Goal: Information Seeking & Learning: Learn about a topic

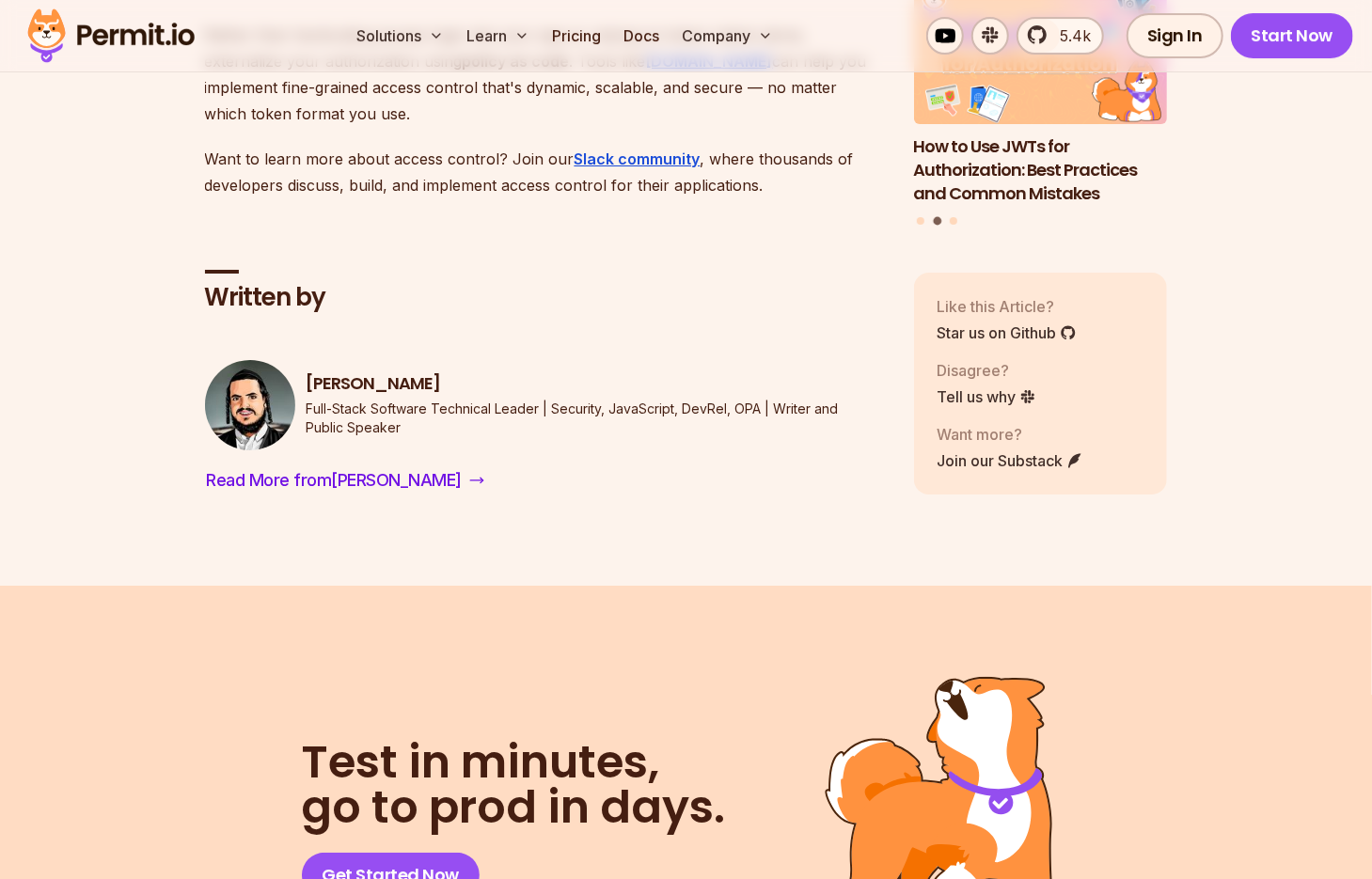
scroll to position [16449, 0]
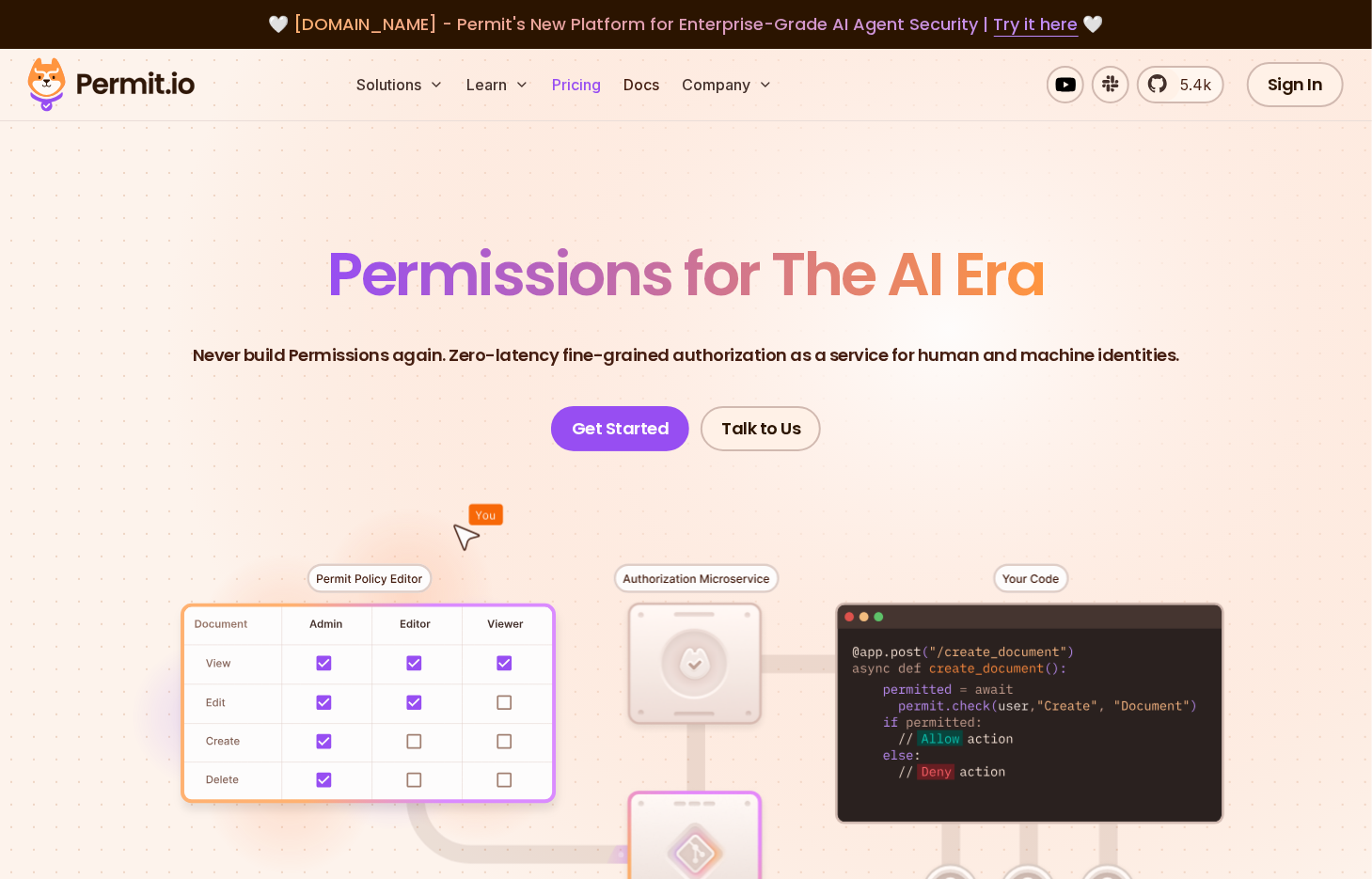
click at [588, 93] on link "Pricing" at bounding box center [577, 85] width 64 height 38
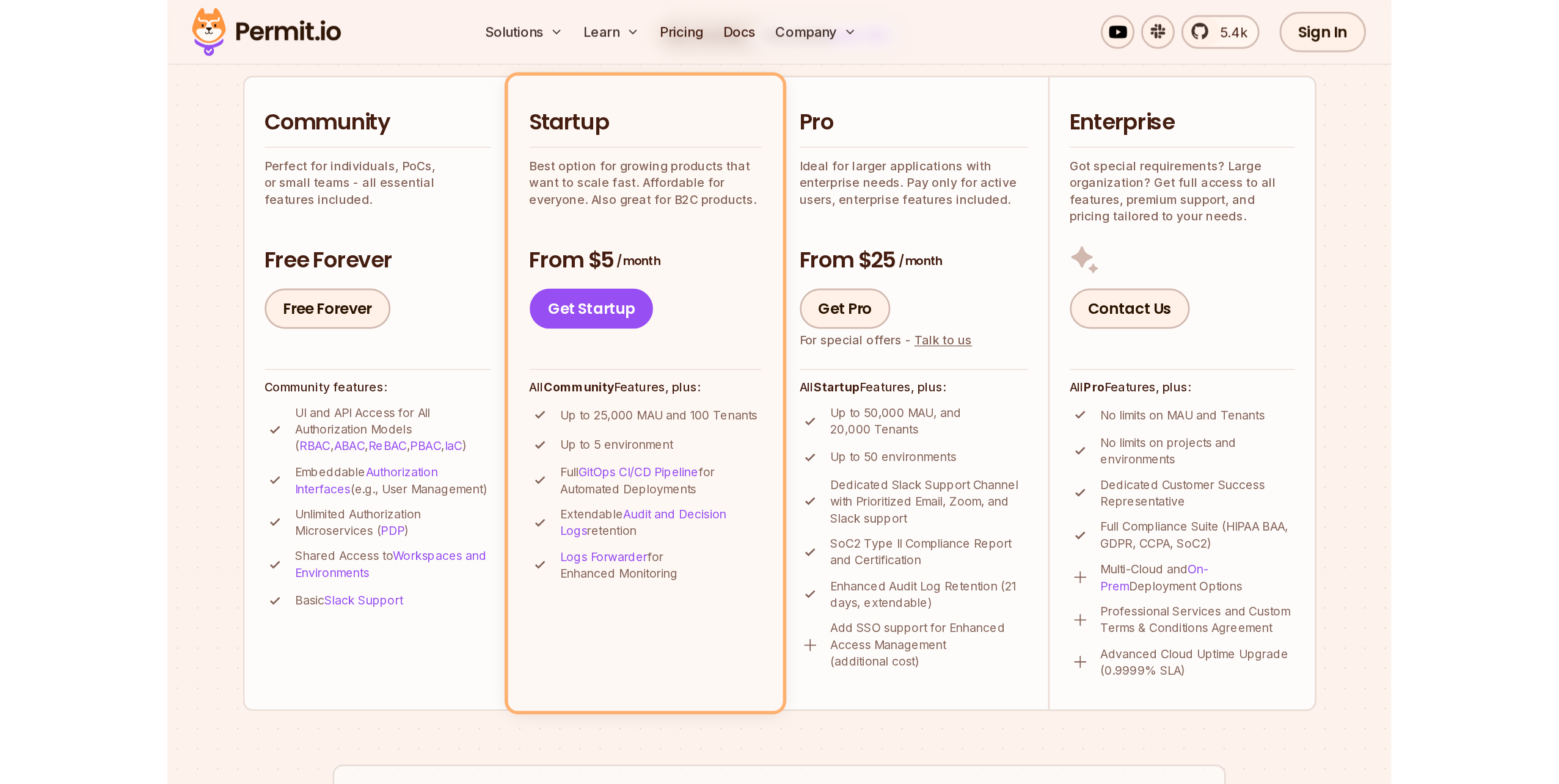
scroll to position [244, 0]
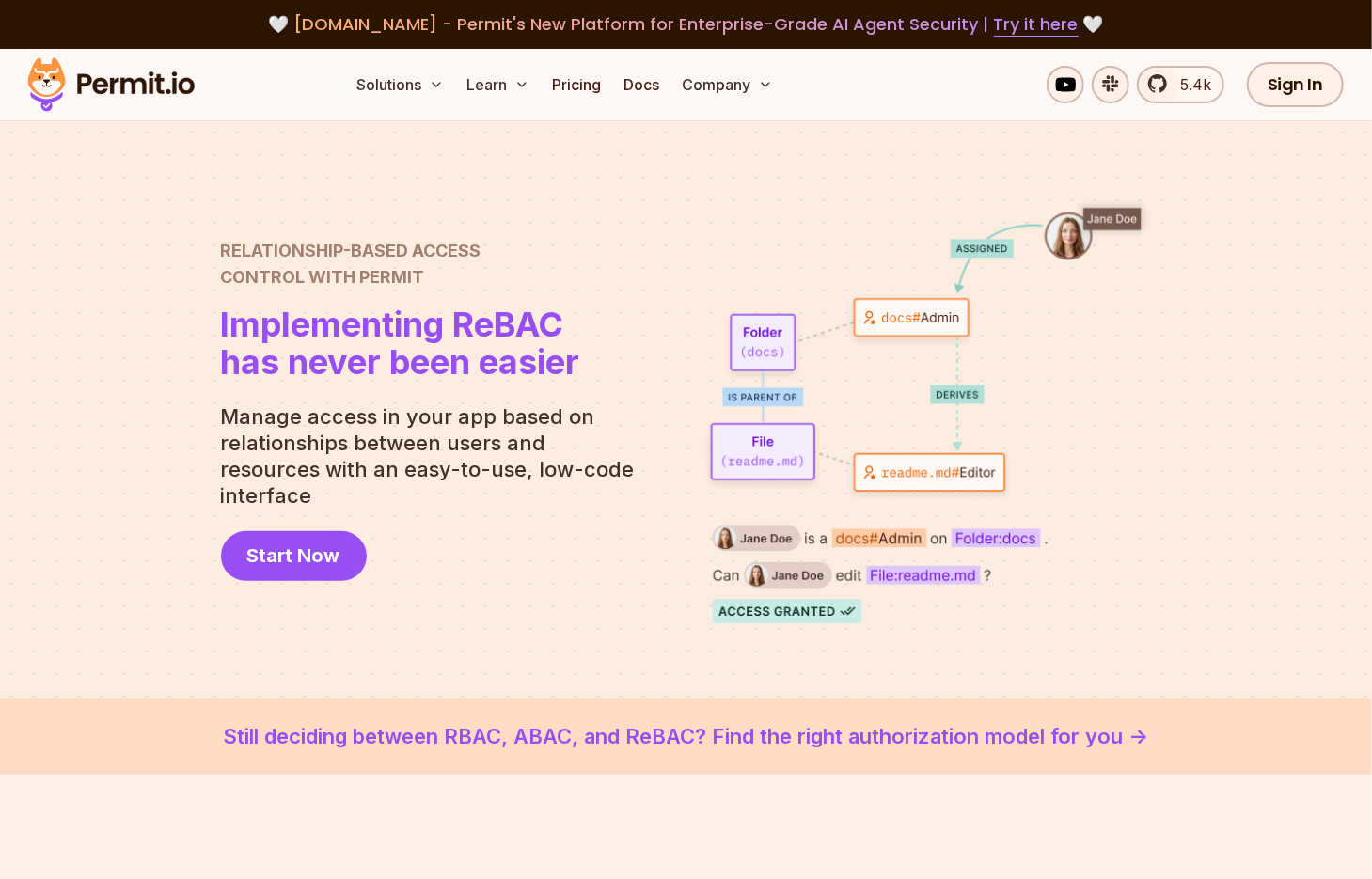
click at [613, 736] on link "Still deciding between RBAC, ABAC, and ReBAC? Find the right authorization mode…" at bounding box center [686, 736] width 1281 height 31
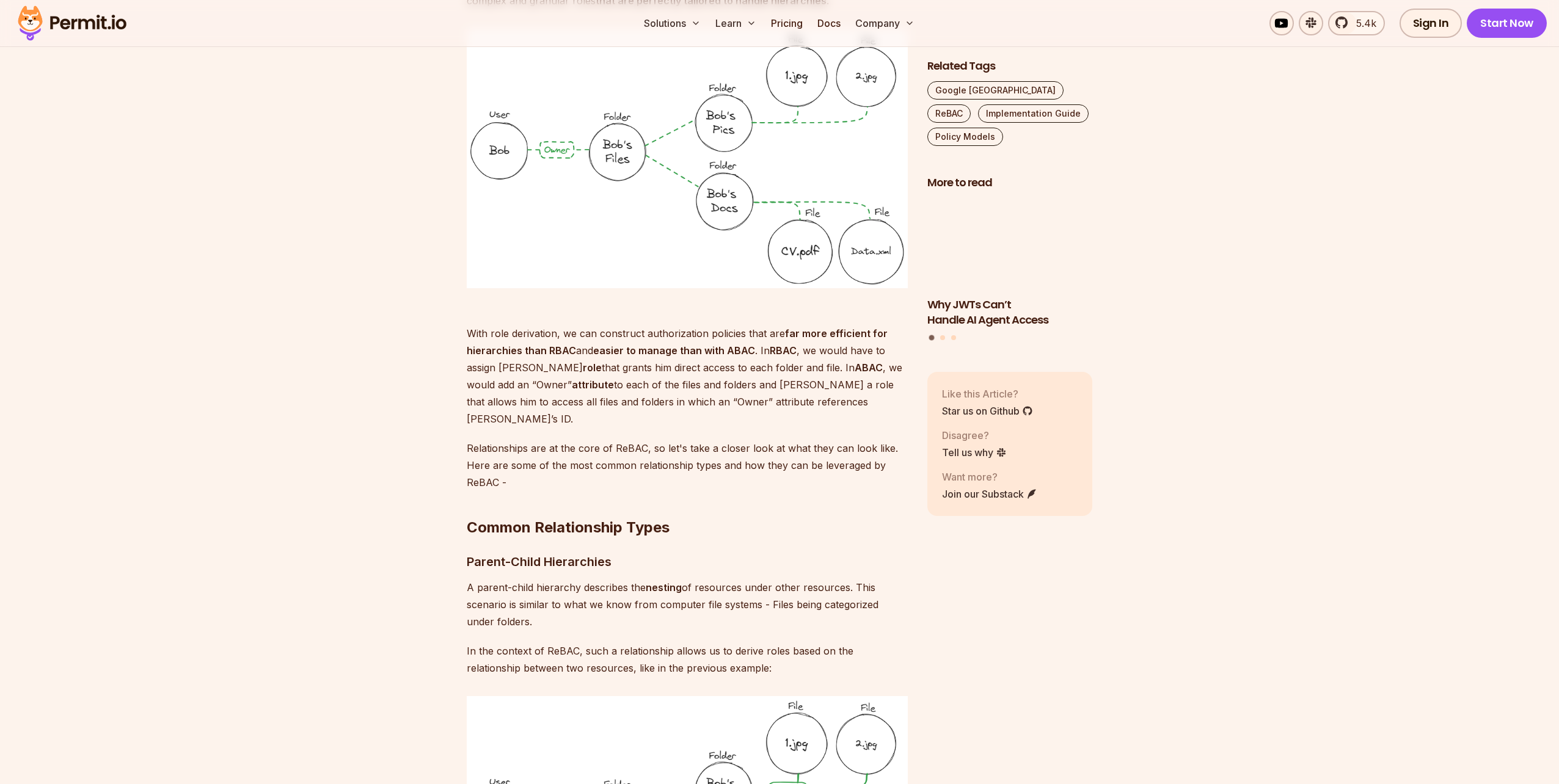
scroll to position [2320, 0]
